Goal: Task Accomplishment & Management: Complete application form

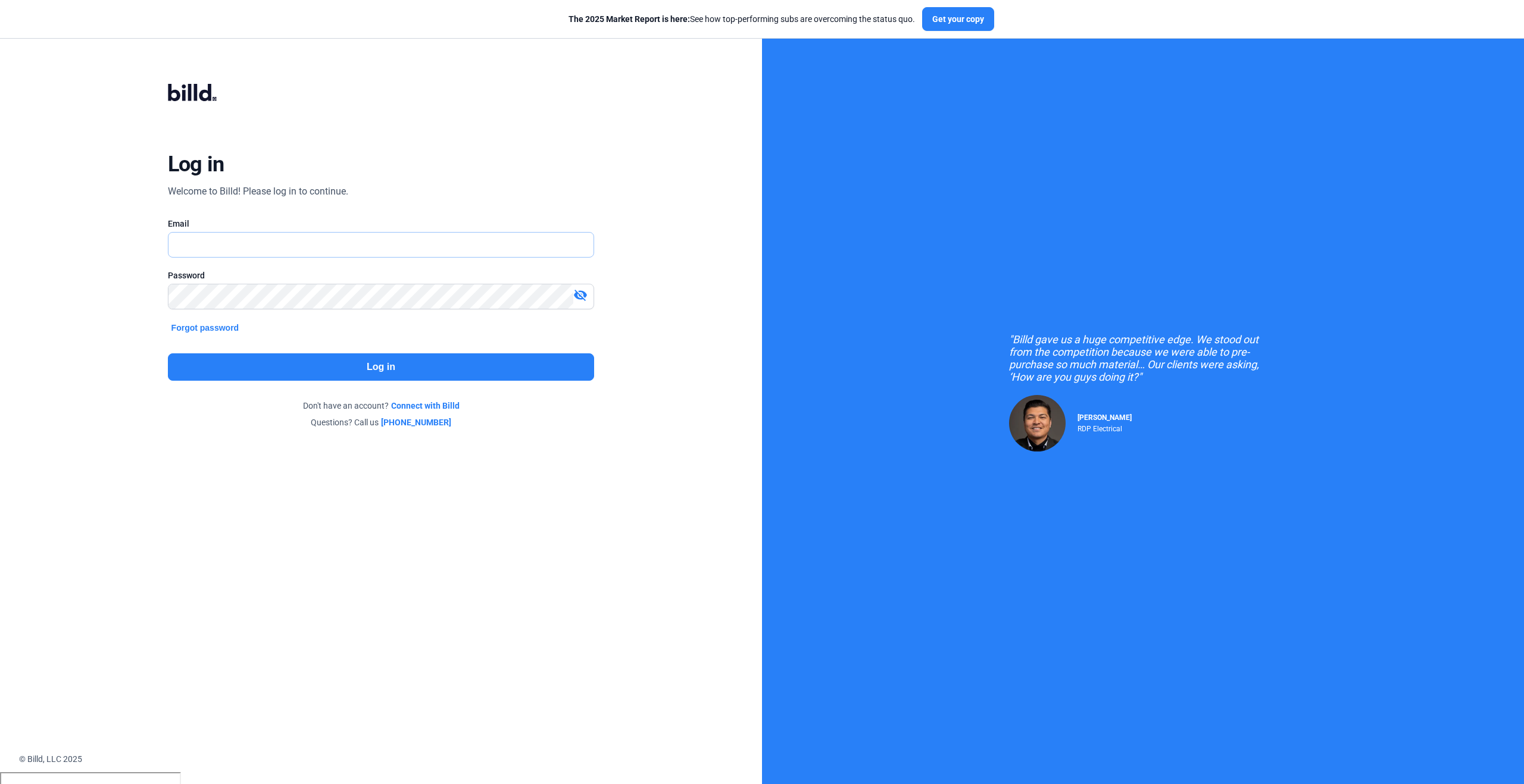
type input "[PERSON_NAME][EMAIL_ADDRESS][PERSON_NAME][DOMAIN_NAME]"
click at [379, 365] on button "Log in" at bounding box center [382, 367] width 427 height 27
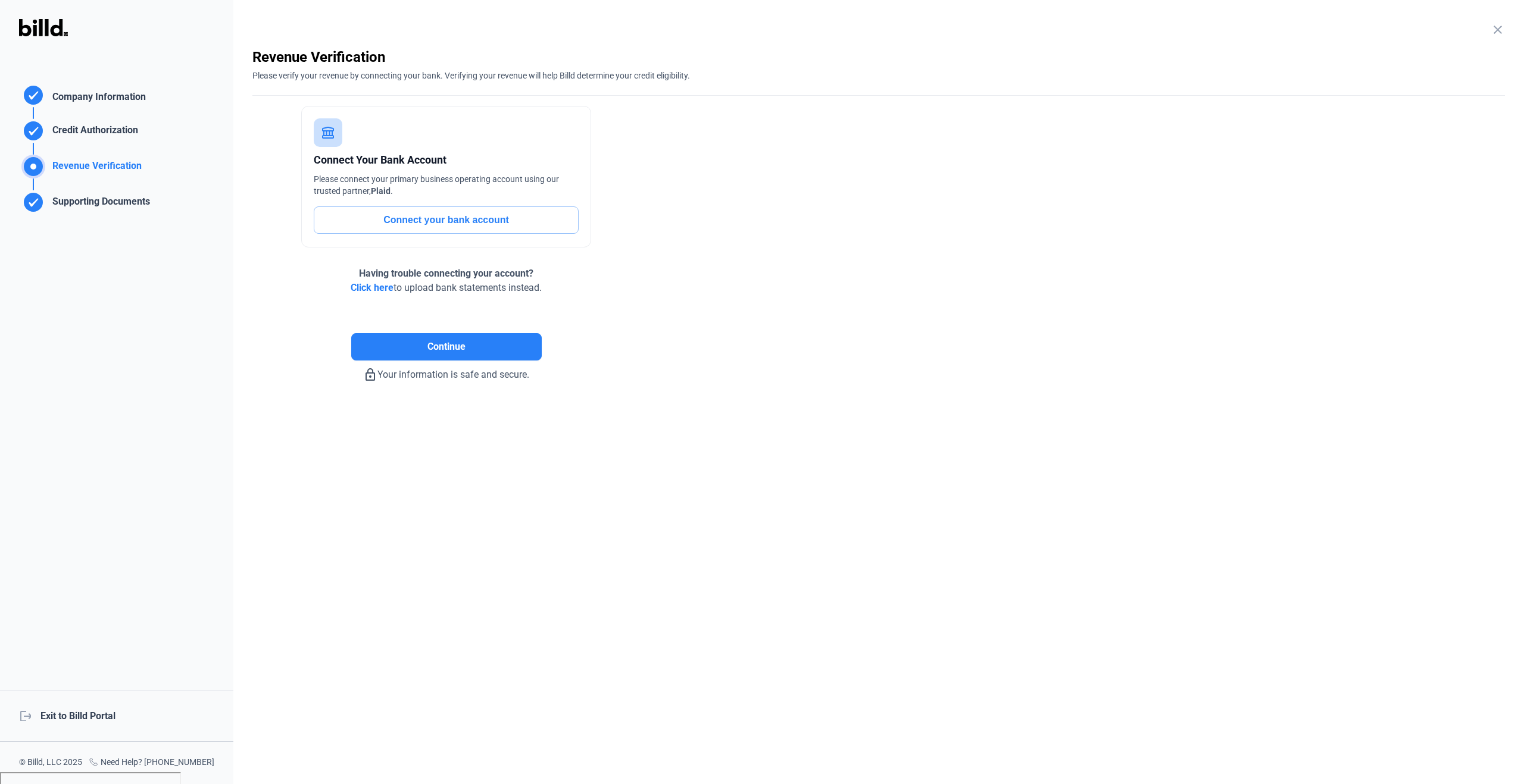
click at [60, 164] on div "Revenue Verification" at bounding box center [95, 169] width 94 height 20
click at [99, 203] on div "Supporting Documents" at bounding box center [99, 205] width 102 height 20
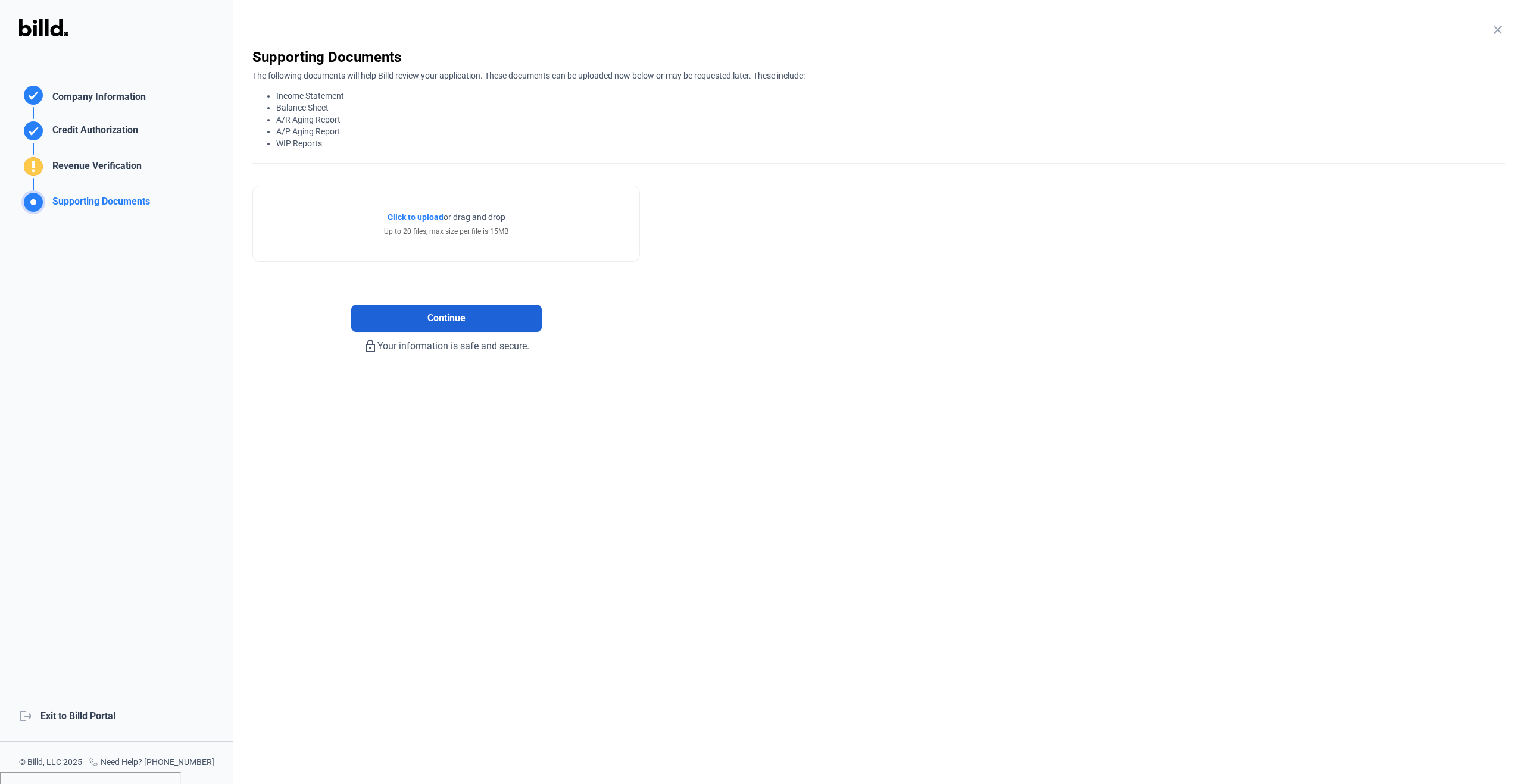
click at [512, 318] on button "Continue" at bounding box center [446, 318] width 191 height 27
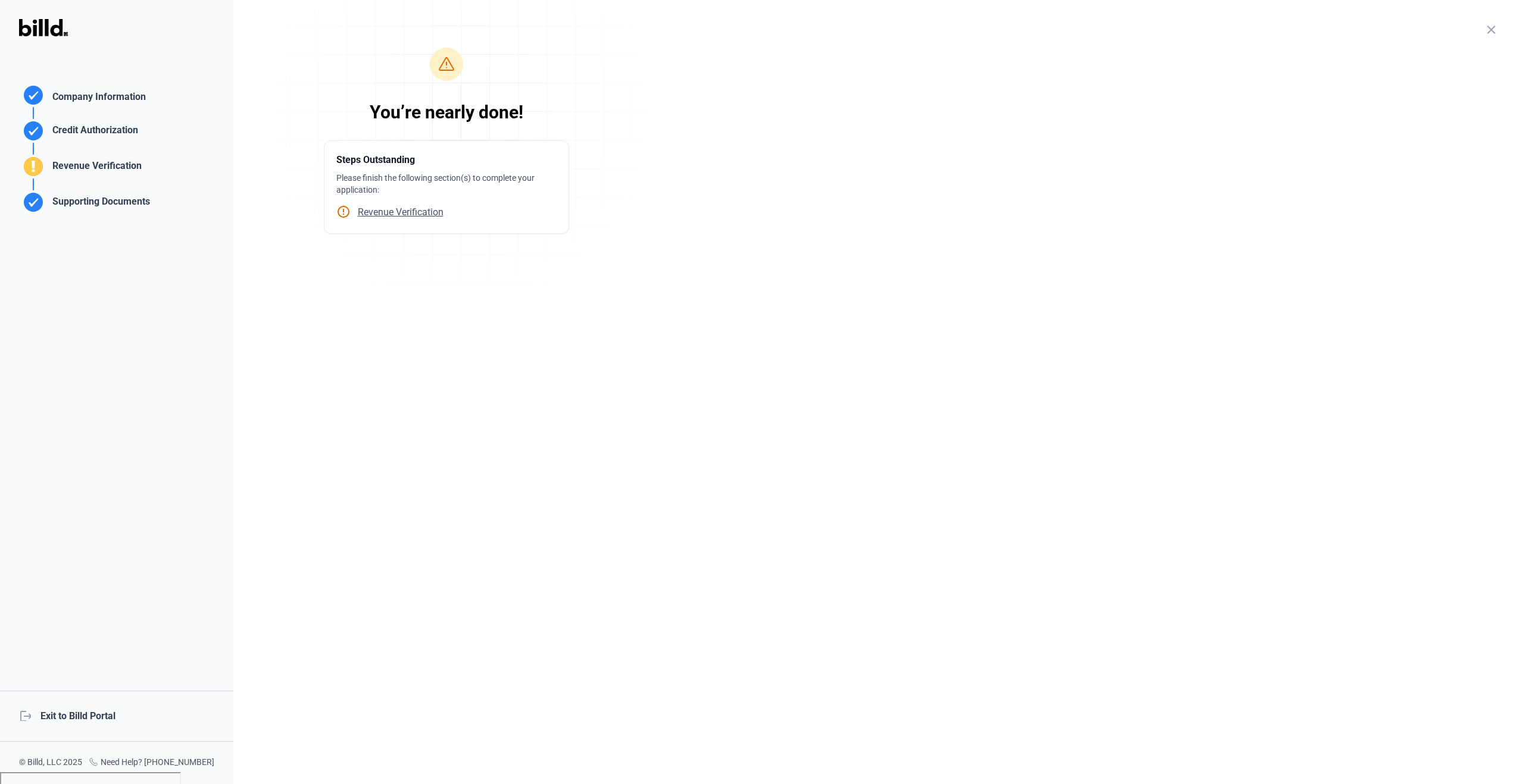
click at [122, 166] on div "Revenue Verification" at bounding box center [95, 169] width 94 height 20
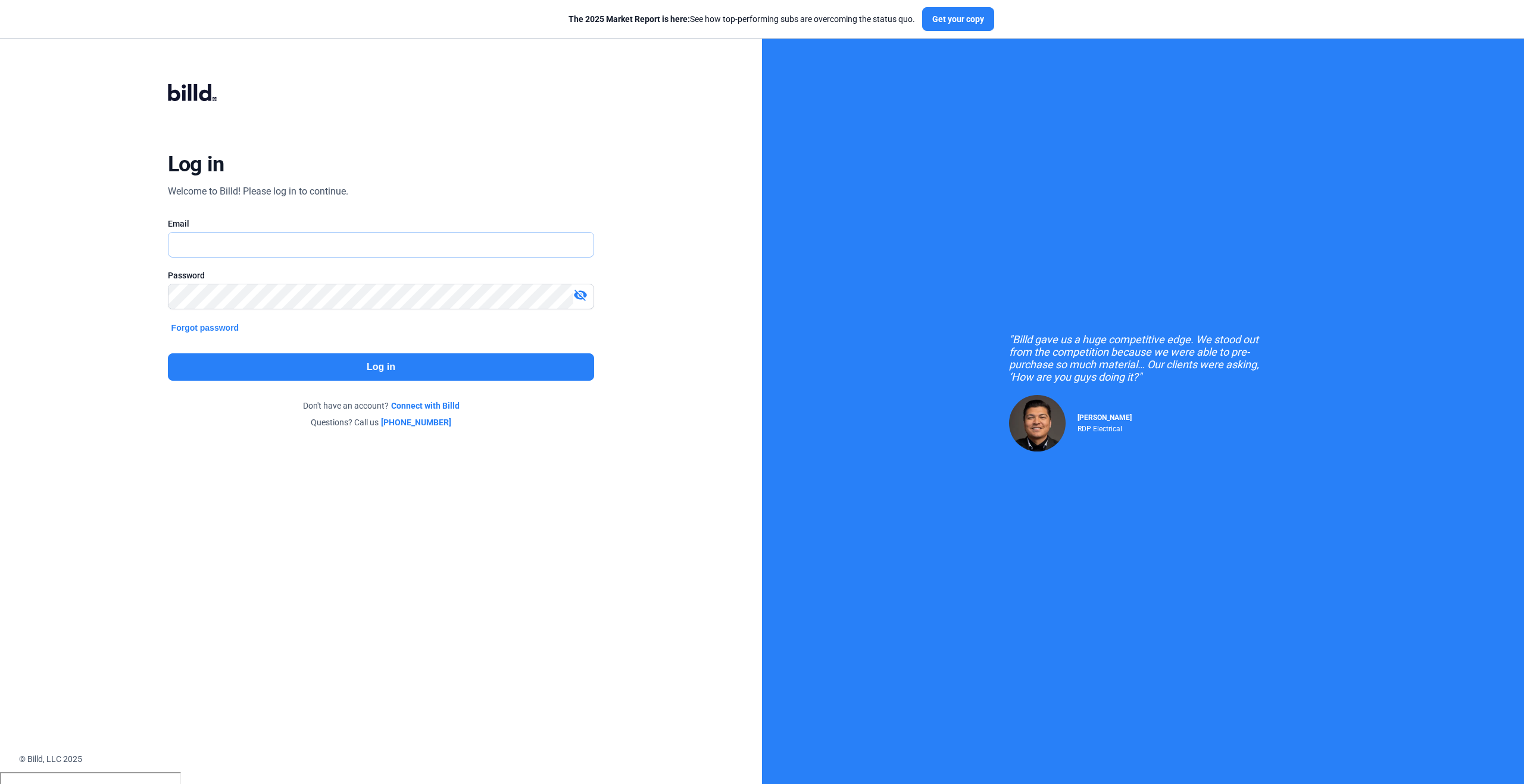
type input "[PERSON_NAME][EMAIL_ADDRESS][PERSON_NAME][DOMAIN_NAME]"
click at [199, 365] on button "Log in" at bounding box center [382, 367] width 427 height 27
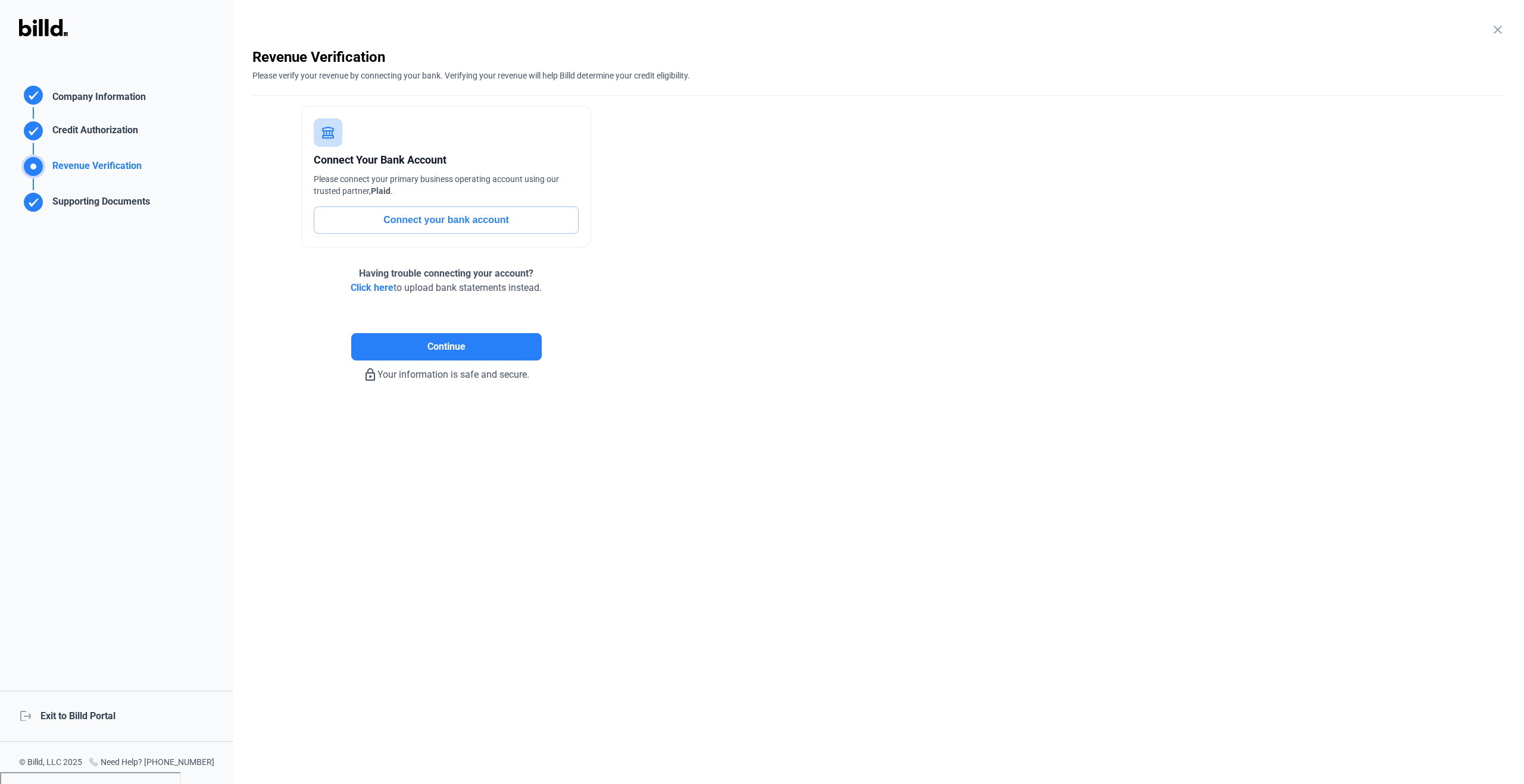
click at [81, 164] on div "Revenue Verification" at bounding box center [95, 169] width 94 height 20
click at [484, 358] on button "Continue" at bounding box center [446, 347] width 191 height 27
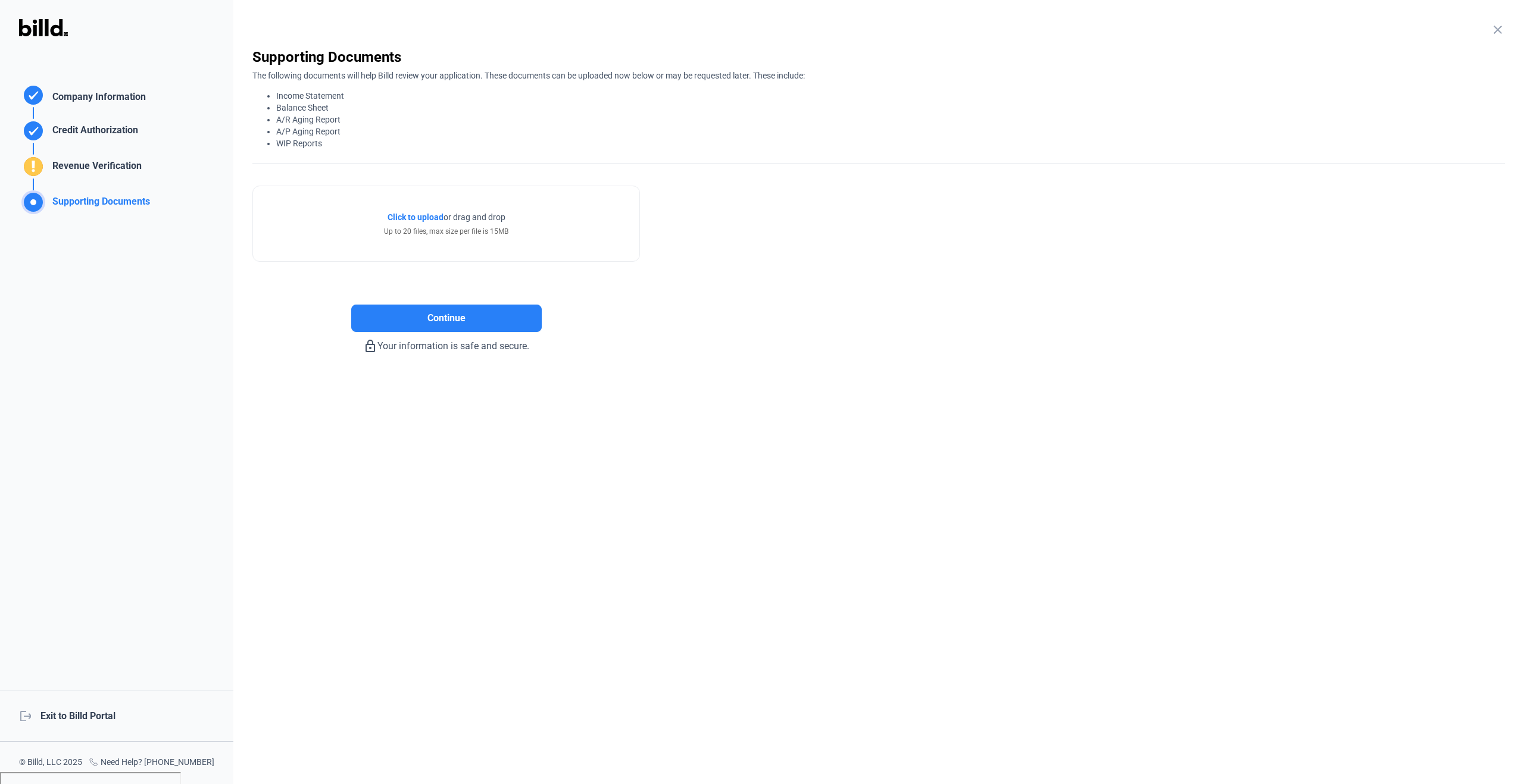
click at [1504, 28] on mat-icon "close" at bounding box center [1497, 29] width 14 height 14
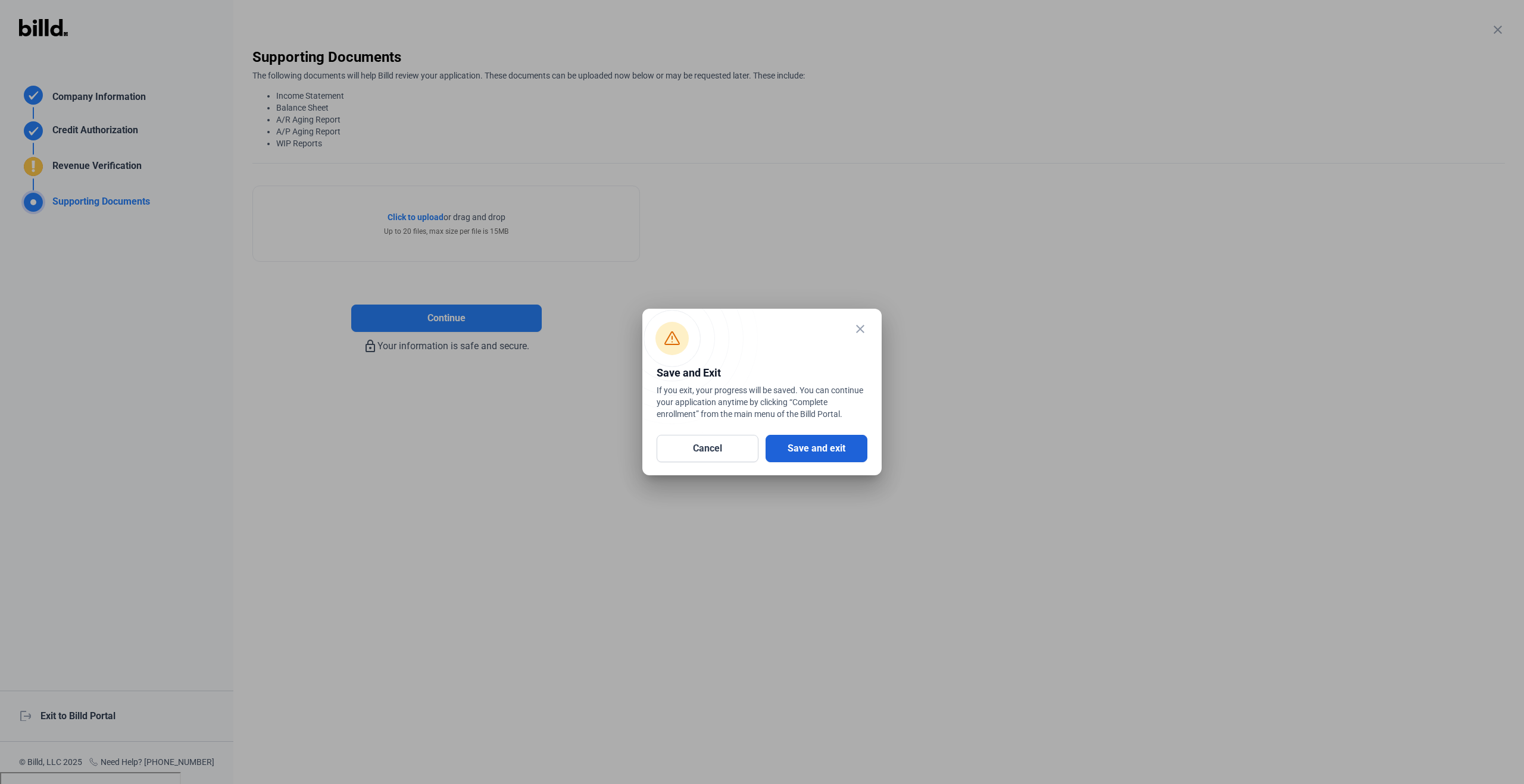
click at [832, 448] on button "Save and exit" at bounding box center [817, 448] width 102 height 27
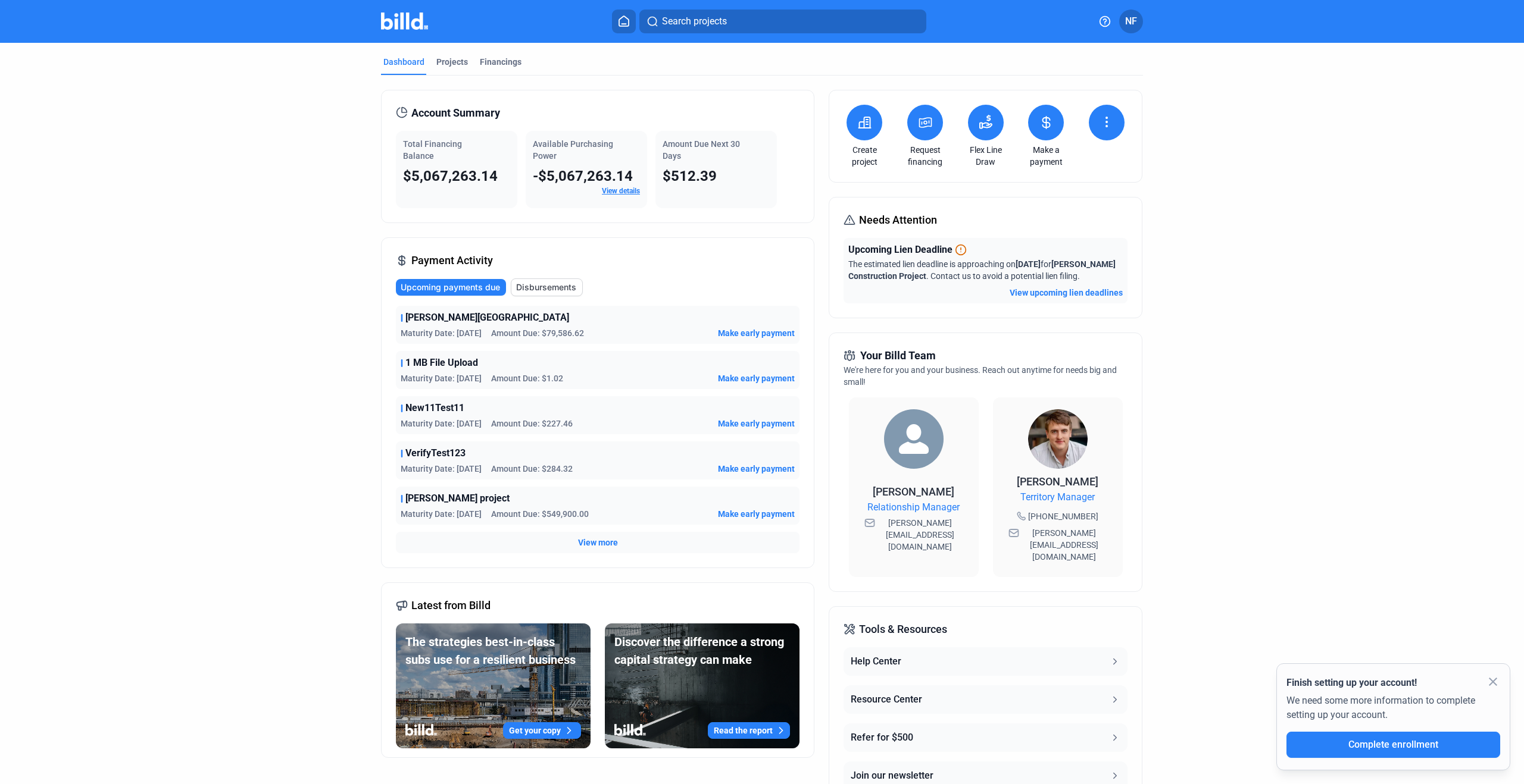
click at [1109, 128] on icon at bounding box center [1106, 122] width 14 height 14
click at [1155, 128] on div at bounding box center [762, 392] width 1524 height 784
click at [1107, 123] on icon at bounding box center [1106, 122] width 14 height 14
click at [1088, 202] on button "Submit files" at bounding box center [1067, 204] width 110 height 29
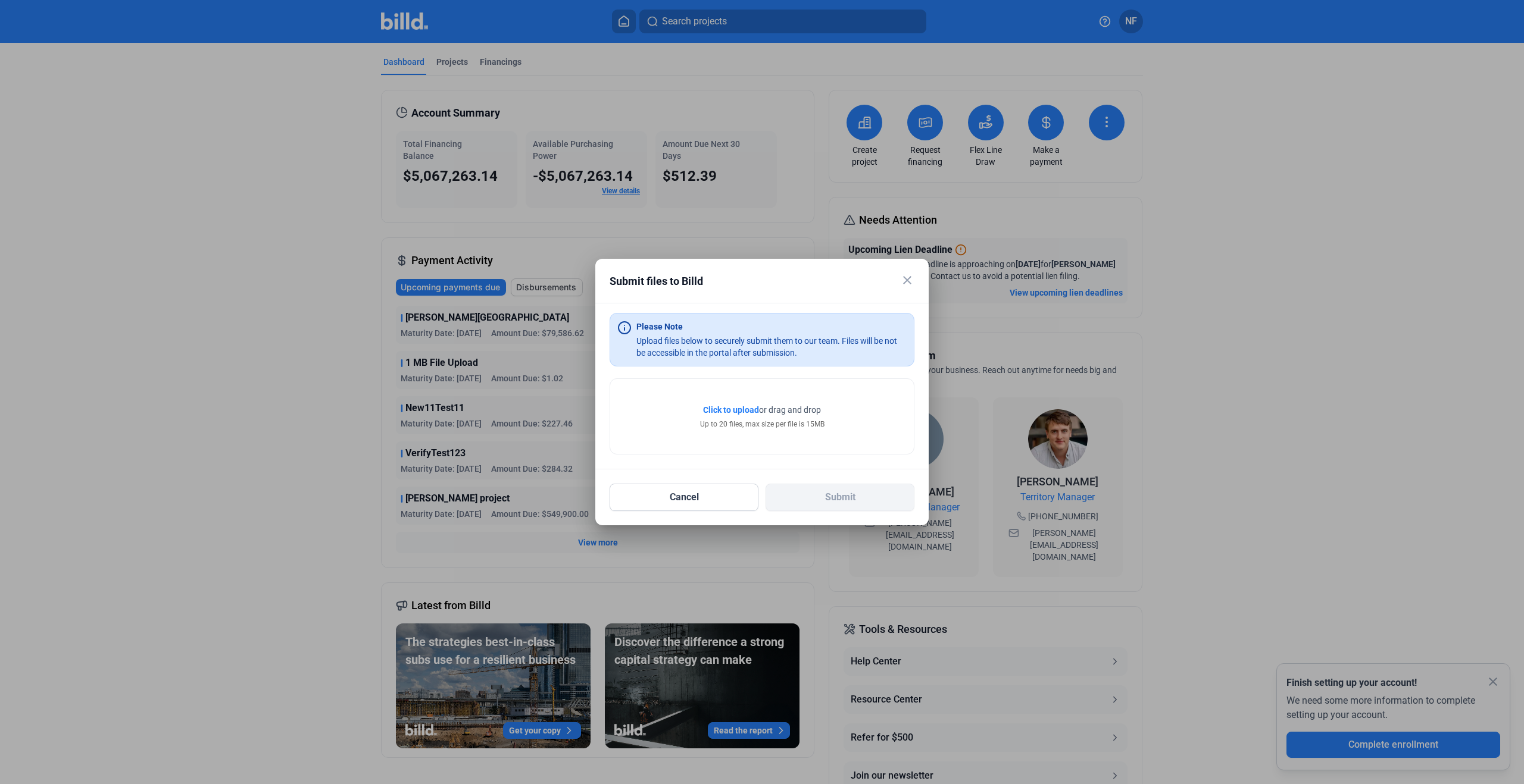
drag, startPoint x: 909, startPoint y: 278, endPoint x: 917, endPoint y: 284, distance: 10.0
click at [909, 278] on mat-icon "close" at bounding box center [907, 280] width 14 height 14
